Goal: Task Accomplishment & Management: Use online tool/utility

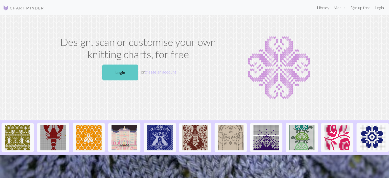
click at [125, 69] on link "Login" at bounding box center [120, 72] width 36 height 16
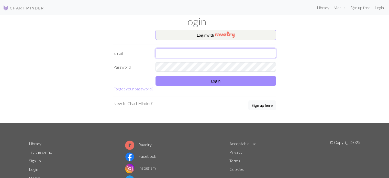
click at [216, 52] on input "text" at bounding box center [216, 53] width 121 height 10
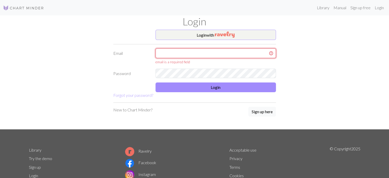
type input "[EMAIL_ADDRESS][DOMAIN_NAME]"
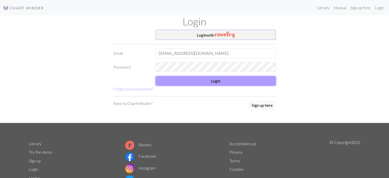
click at [216, 82] on button "Login" at bounding box center [216, 81] width 121 height 10
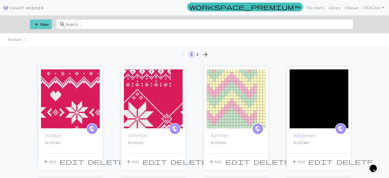
click at [40, 23] on button "add New" at bounding box center [41, 24] width 22 height 10
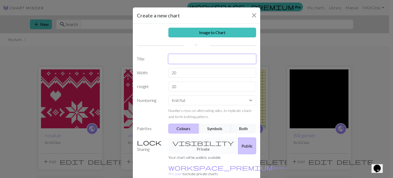
click at [182, 58] on input "text" at bounding box center [212, 59] width 88 height 10
type input "snø"
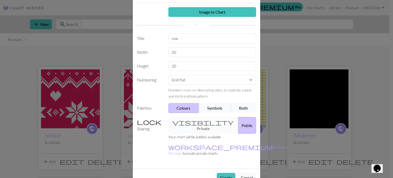
scroll to position [24, 0]
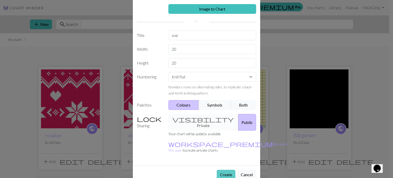
click at [222, 170] on button "Create" at bounding box center [226, 175] width 19 height 10
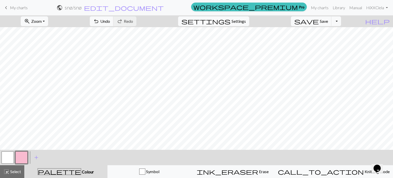
click at [20, 156] on button "button" at bounding box center [21, 157] width 12 height 12
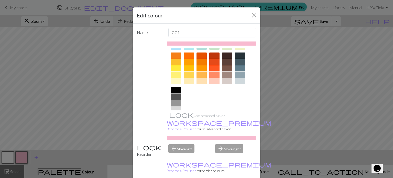
scroll to position [82, 0]
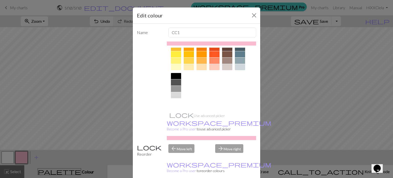
click at [175, 103] on div at bounding box center [176, 102] width 10 height 6
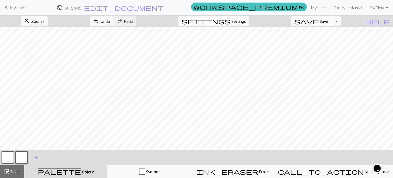
click at [10, 155] on button "button" at bounding box center [8, 157] width 12 height 12
click at [7, 156] on button "button" at bounding box center [8, 157] width 12 height 12
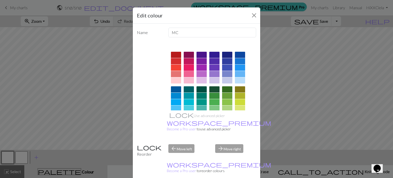
click at [187, 67] on div at bounding box center [189, 67] width 10 height 6
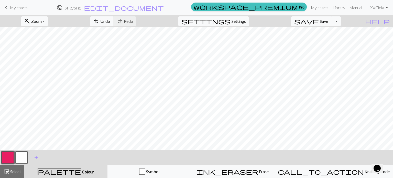
click at [20, 157] on button "button" at bounding box center [21, 157] width 12 height 12
click at [246, 18] on span "Settings" at bounding box center [239, 21] width 14 height 6
select select "aran"
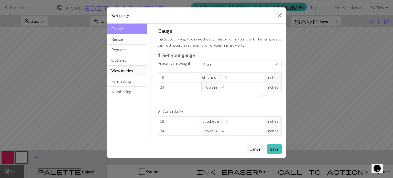
click at [124, 69] on button "View modes" at bounding box center [127, 71] width 40 height 10
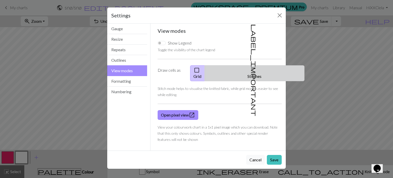
click at [258, 72] on button "label_important Stitches" at bounding box center [255, 73] width 100 height 16
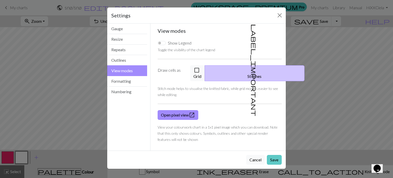
click at [274, 155] on button "Save" at bounding box center [274, 160] width 15 height 10
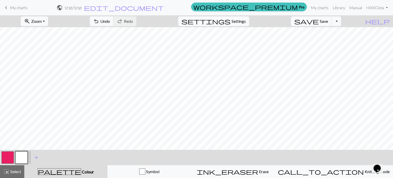
click at [7, 155] on button "button" at bounding box center [8, 157] width 12 height 12
click at [20, 158] on button "button" at bounding box center [21, 157] width 12 height 12
click at [110, 21] on span "Undo" at bounding box center [105, 21] width 10 height 5
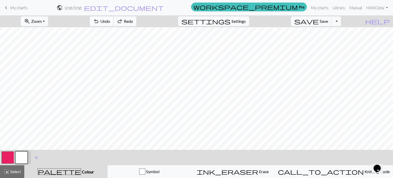
click at [110, 21] on span "Undo" at bounding box center [105, 21] width 10 height 5
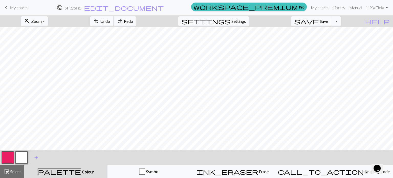
click at [110, 21] on span "Undo" at bounding box center [105, 21] width 10 height 5
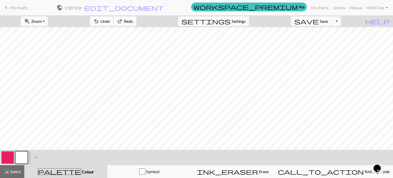
click at [110, 21] on span "Undo" at bounding box center [105, 21] width 10 height 5
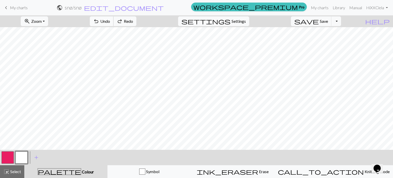
click at [110, 21] on span "Undo" at bounding box center [105, 21] width 10 height 5
click at [239, 18] on span "Settings" at bounding box center [239, 21] width 14 height 6
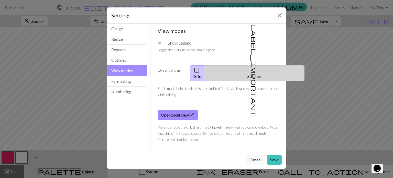
click at [258, 69] on button "label_important Stitches" at bounding box center [255, 73] width 100 height 16
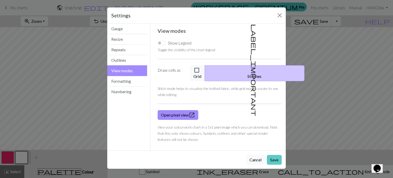
click at [276, 155] on button "Save" at bounding box center [274, 160] width 15 height 10
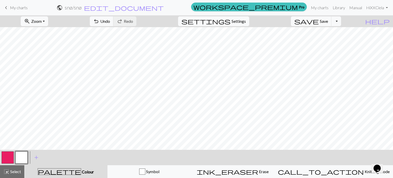
click at [7, 156] on button "button" at bounding box center [8, 157] width 12 height 12
click at [24, 157] on button "button" at bounding box center [21, 157] width 12 height 12
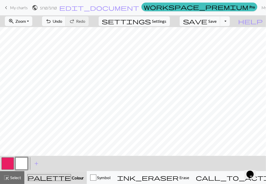
click at [10, 160] on button "button" at bounding box center [8, 164] width 12 height 12
click at [23, 164] on button "button" at bounding box center [21, 164] width 12 height 12
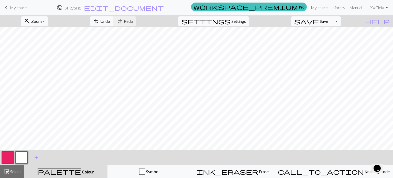
click at [4, 162] on button "button" at bounding box center [8, 157] width 12 height 12
click at [22, 158] on button "button" at bounding box center [21, 157] width 12 height 12
click at [2, 157] on button "button" at bounding box center [8, 157] width 12 height 12
click at [27, 155] on button "button" at bounding box center [21, 157] width 12 height 12
click at [246, 22] on span "Settings" at bounding box center [239, 21] width 14 height 6
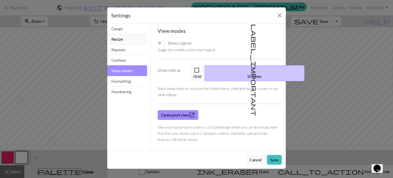
click at [121, 40] on button "Resize" at bounding box center [127, 39] width 40 height 10
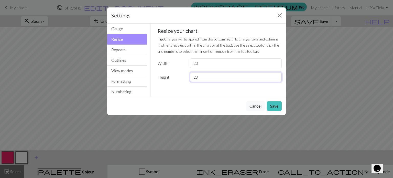
click at [202, 76] on input "20" at bounding box center [236, 77] width 92 height 10
type input "2"
type input "40"
click at [195, 62] on input "20" at bounding box center [236, 63] width 92 height 10
type input "30"
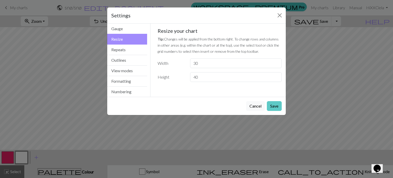
click at [276, 107] on button "Save" at bounding box center [274, 106] width 15 height 10
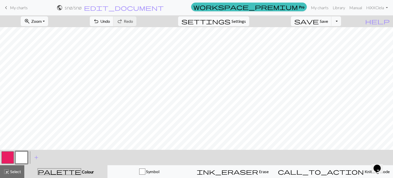
click at [5, 155] on button "button" at bounding box center [8, 157] width 12 height 12
click at [21, 155] on button "button" at bounding box center [21, 157] width 12 height 12
click at [11, 154] on button "button" at bounding box center [8, 157] width 12 height 12
click at [23, 158] on button "button" at bounding box center [21, 157] width 12 height 12
click at [13, 157] on button "button" at bounding box center [8, 157] width 12 height 12
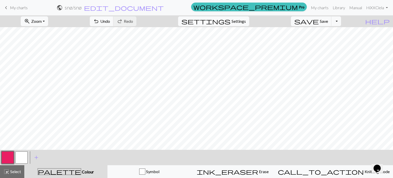
click at [25, 159] on button "button" at bounding box center [21, 157] width 12 height 12
click at [6, 156] on button "button" at bounding box center [8, 157] width 12 height 12
click at [19, 160] on button "button" at bounding box center [21, 157] width 12 height 12
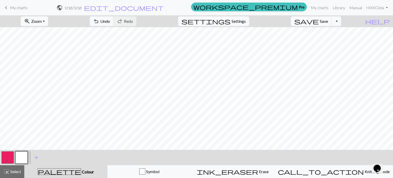
click at [10, 161] on button "button" at bounding box center [8, 157] width 12 height 12
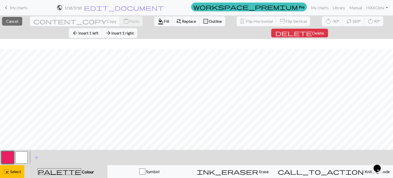
scroll to position [113, 0]
click at [6, 19] on span "Cancel" at bounding box center [12, 21] width 12 height 5
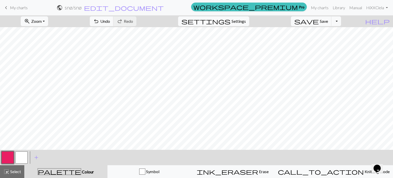
scroll to position [0, 0]
click at [21, 159] on button "button" at bounding box center [21, 157] width 12 height 12
click at [8, 157] on button "button" at bounding box center [8, 157] width 12 height 12
click at [23, 159] on button "button" at bounding box center [21, 157] width 12 height 12
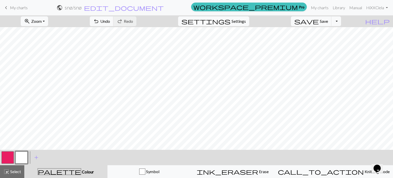
click at [8, 162] on button "button" at bounding box center [8, 157] width 12 height 12
click at [28, 154] on div at bounding box center [22, 157] width 14 height 14
click at [25, 156] on button "button" at bounding box center [21, 157] width 12 height 12
click at [7, 162] on button "button" at bounding box center [8, 157] width 12 height 12
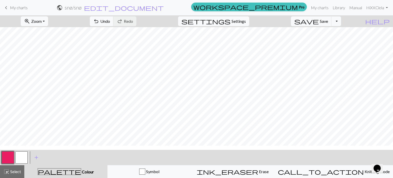
scroll to position [92, 0]
click at [27, 159] on button "button" at bounding box center [21, 157] width 12 height 12
click at [6, 158] on button "button" at bounding box center [8, 157] width 12 height 12
click at [110, 19] on span "Undo" at bounding box center [105, 21] width 10 height 5
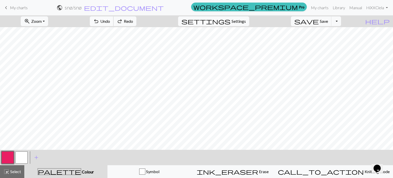
click at [110, 19] on span "Undo" at bounding box center [105, 21] width 10 height 5
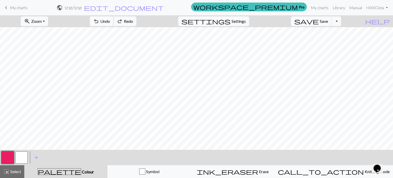
click at [110, 19] on span "Undo" at bounding box center [105, 21] width 10 height 5
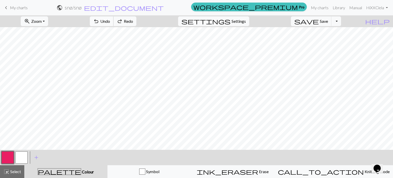
click at [110, 19] on span "Undo" at bounding box center [105, 21] width 10 height 5
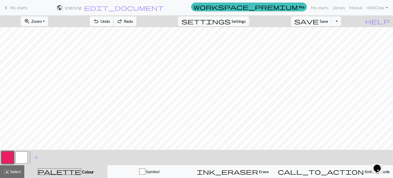
click at [110, 19] on span "Undo" at bounding box center [105, 21] width 10 height 5
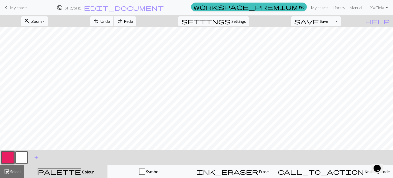
click at [110, 19] on span "Undo" at bounding box center [105, 21] width 10 height 5
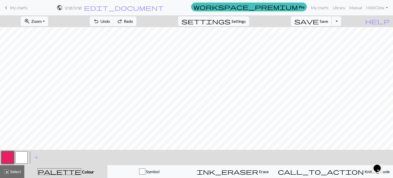
click at [327, 22] on button "save Save Save" at bounding box center [311, 21] width 41 height 10
click at [19, 161] on button "button" at bounding box center [21, 157] width 12 height 12
click at [9, 154] on button "button" at bounding box center [8, 157] width 12 height 12
click at [47, 18] on button "zoom_in Zoom Zoom" at bounding box center [34, 21] width 27 height 10
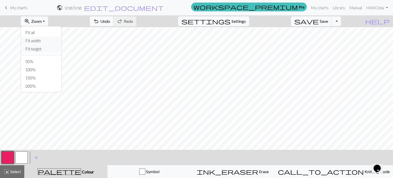
drag, startPoint x: 47, startPoint y: 41, endPoint x: 49, endPoint y: 48, distance: 7.8
click at [49, 48] on div "Fit all Fit width Fit height 50% 100% 150% 200%" at bounding box center [41, 59] width 41 height 66
click at [42, 20] on span "Zoom" at bounding box center [36, 21] width 10 height 5
click at [45, 47] on button "Fit height" at bounding box center [41, 49] width 40 height 8
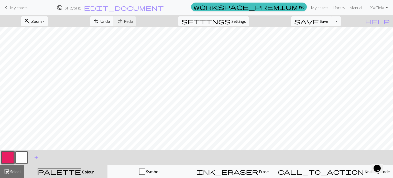
click at [18, 157] on button "button" at bounding box center [21, 157] width 12 height 12
click at [11, 158] on button "button" at bounding box center [8, 157] width 12 height 12
click at [24, 157] on button "button" at bounding box center [21, 157] width 12 height 12
click at [5, 159] on button "button" at bounding box center [8, 157] width 12 height 12
click at [328, 21] on span "Save" at bounding box center [324, 21] width 8 height 5
